Goal: Task Accomplishment & Management: Use online tool/utility

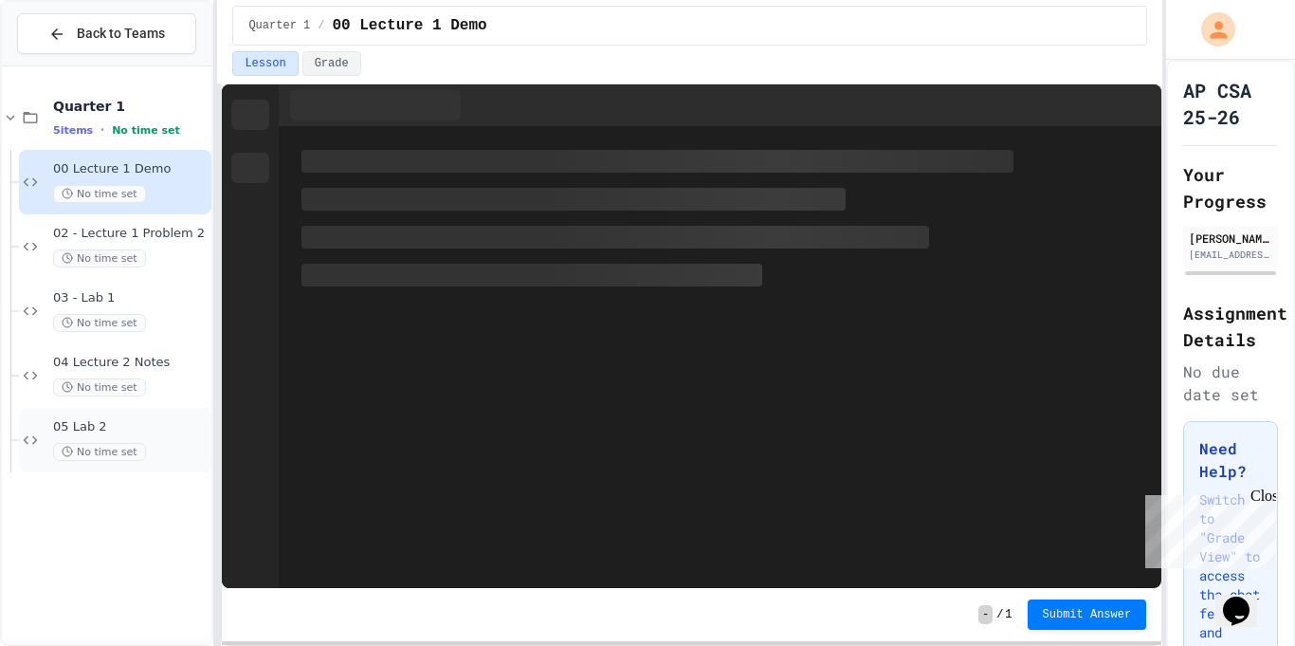
click at [157, 439] on div "05 Lab 2 No time set" at bounding box center [130, 440] width 155 height 42
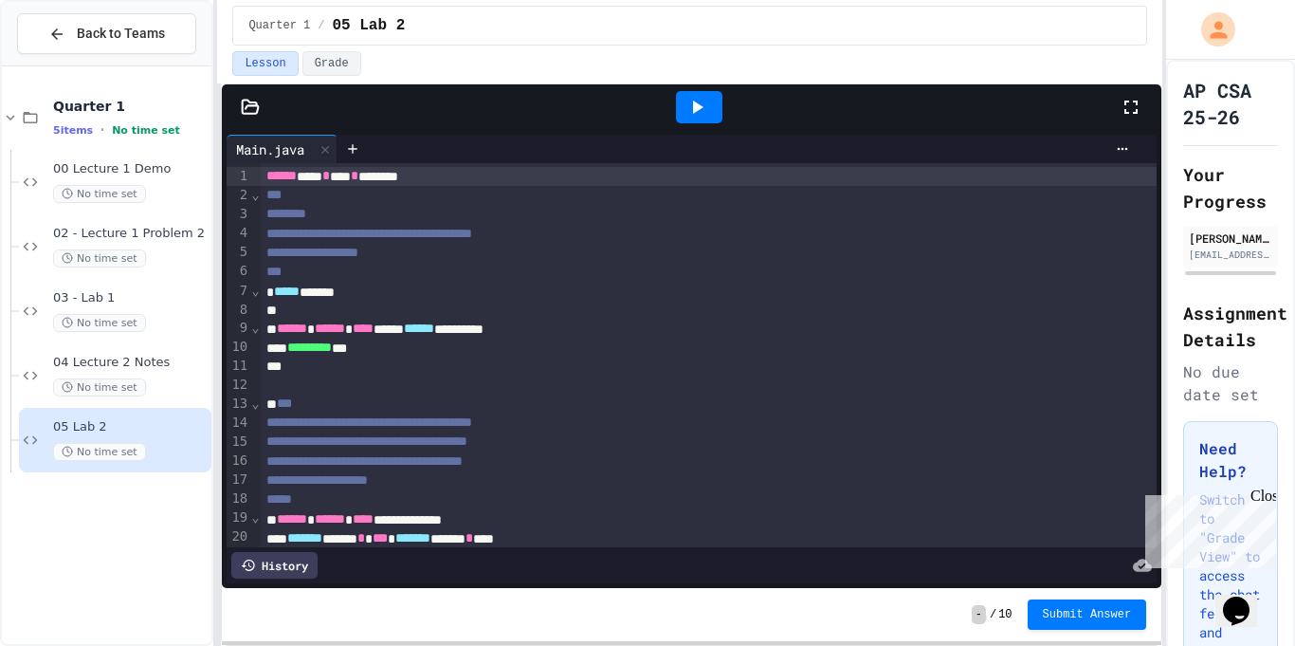
click at [707, 105] on icon at bounding box center [697, 107] width 23 height 23
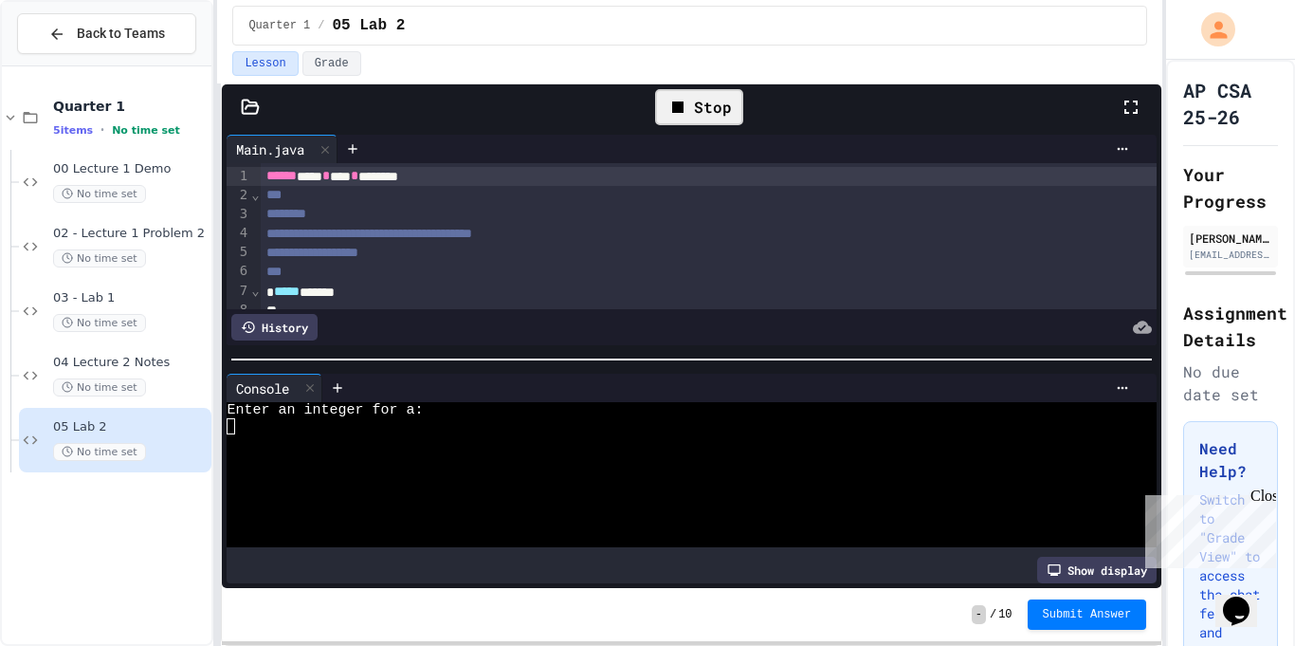
click at [505, 404] on div "Enter an integer for a:" at bounding box center [683, 410] width 913 height 16
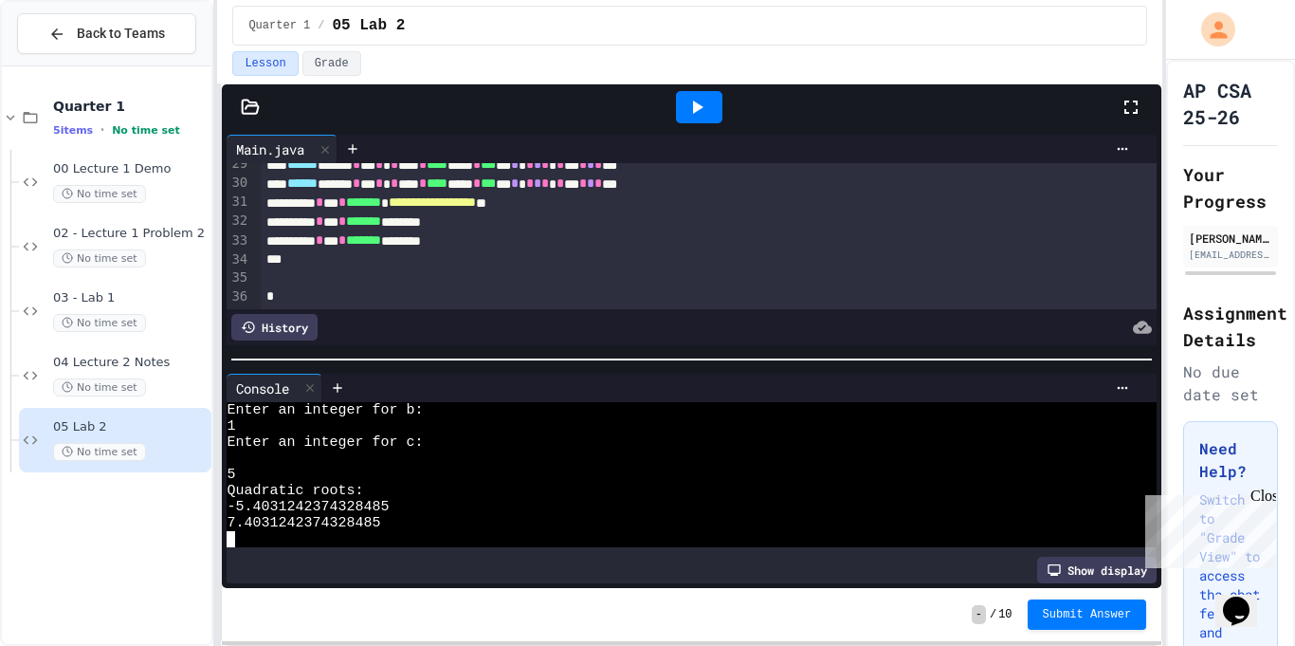
scroll to position [523, 0]
